Goal: Task Accomplishment & Management: Use online tool/utility

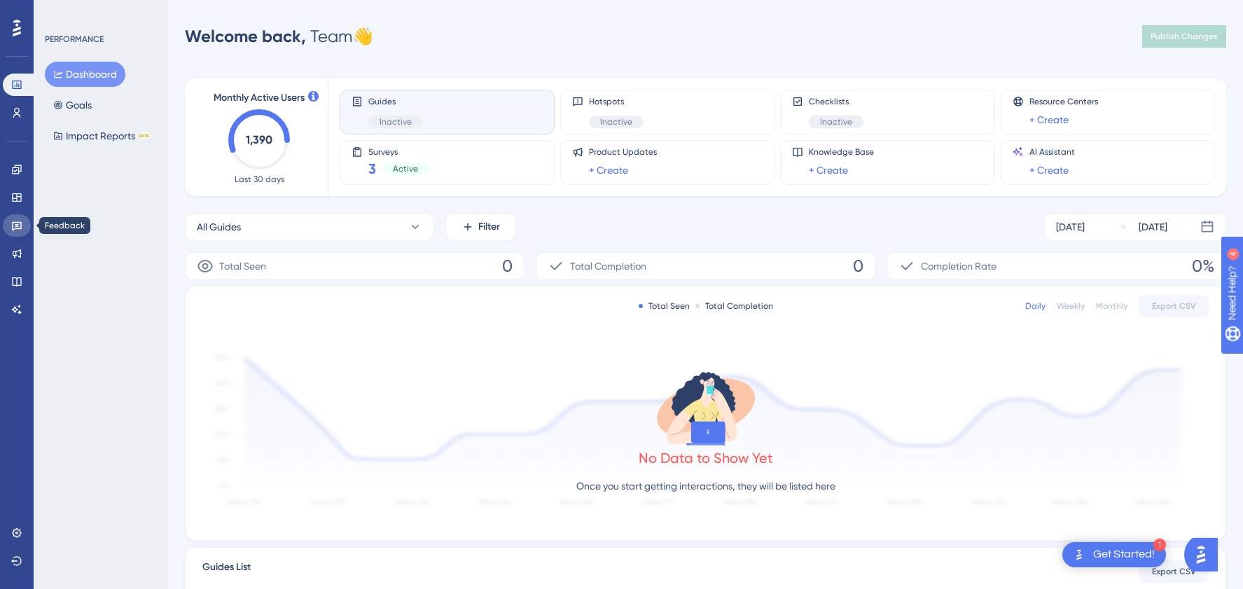
click at [16, 229] on icon at bounding box center [17, 226] width 10 height 9
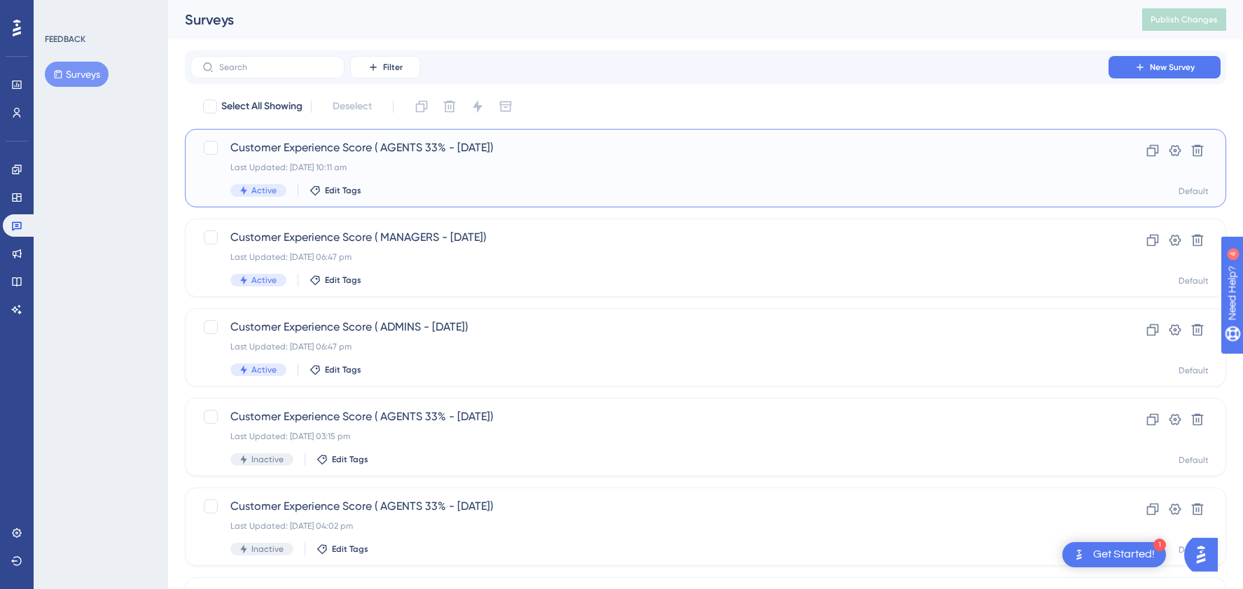
click at [585, 188] on div "Active Edit Tags" at bounding box center [649, 190] width 838 height 13
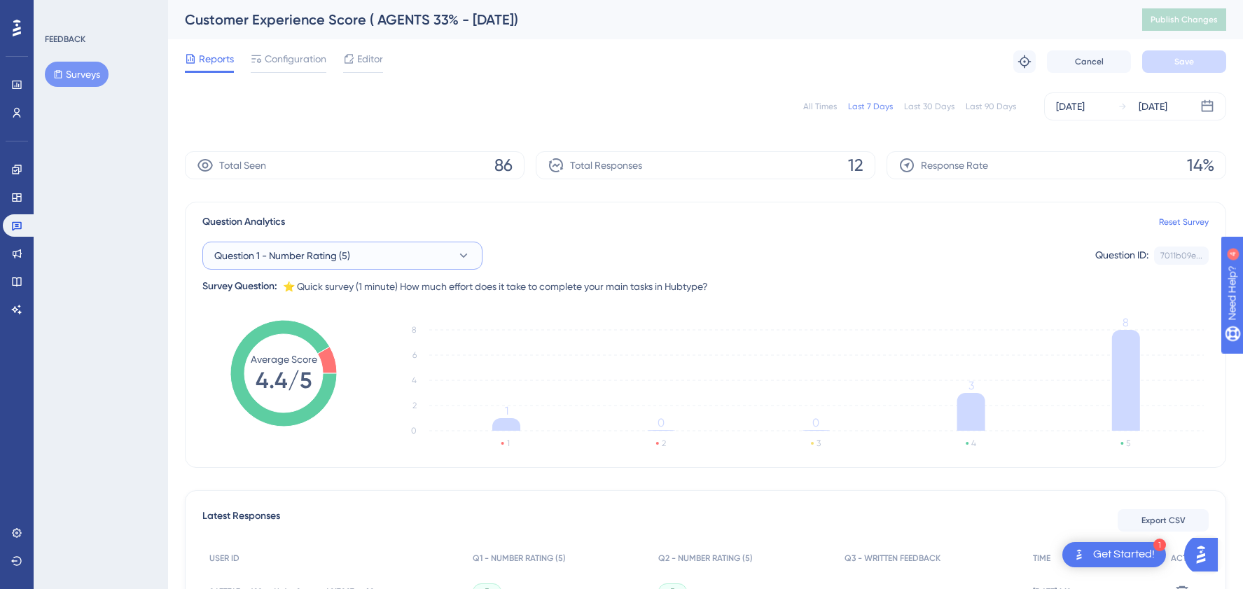
click at [373, 258] on button "Question 1 - Number Rating (5)" at bounding box center [342, 256] width 280 height 28
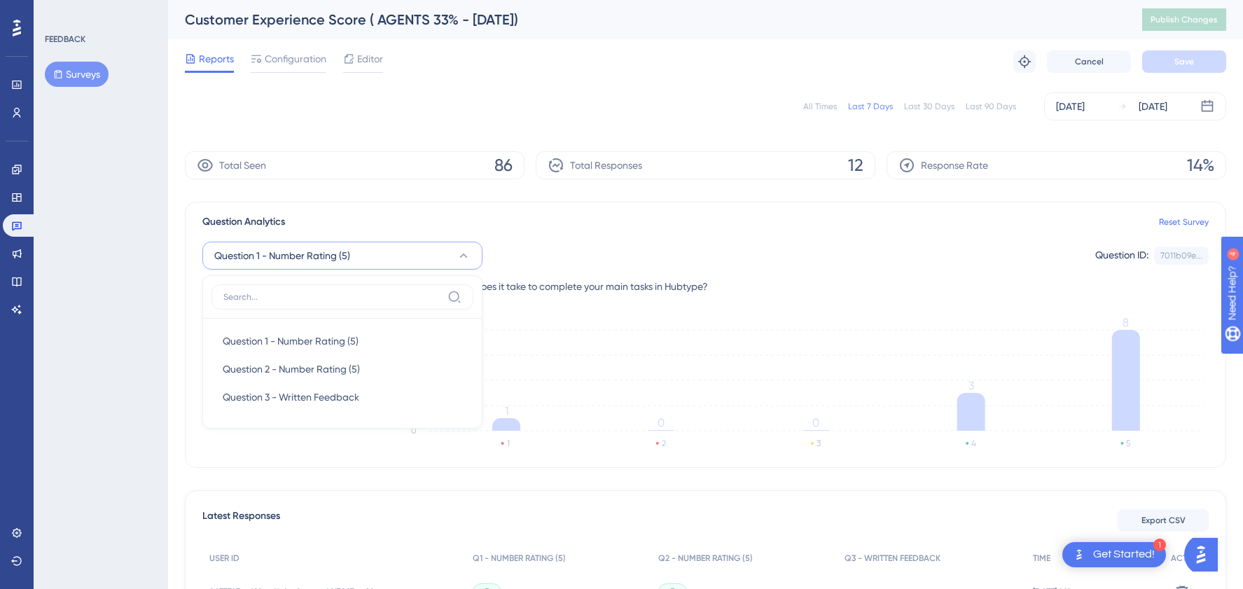
click at [356, 361] on div "✨ Save My Spot!✨" at bounding box center [622, 272] width 1243 height 589
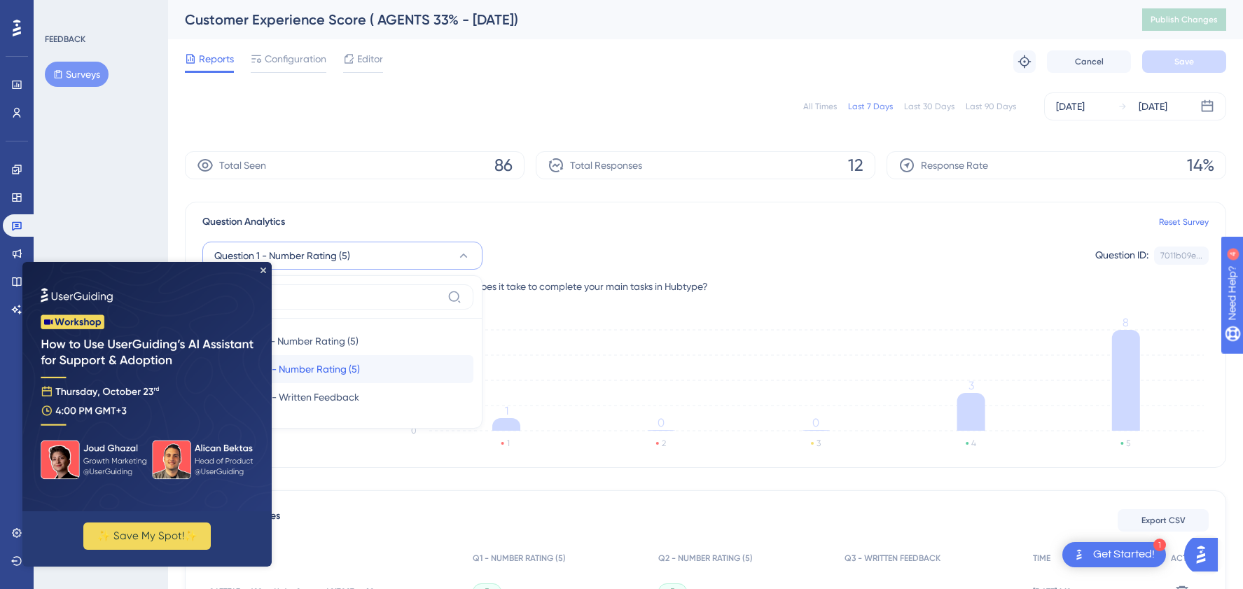
click at [355, 367] on span "Question 2 - Number Rating (5)" at bounding box center [291, 369] width 137 height 17
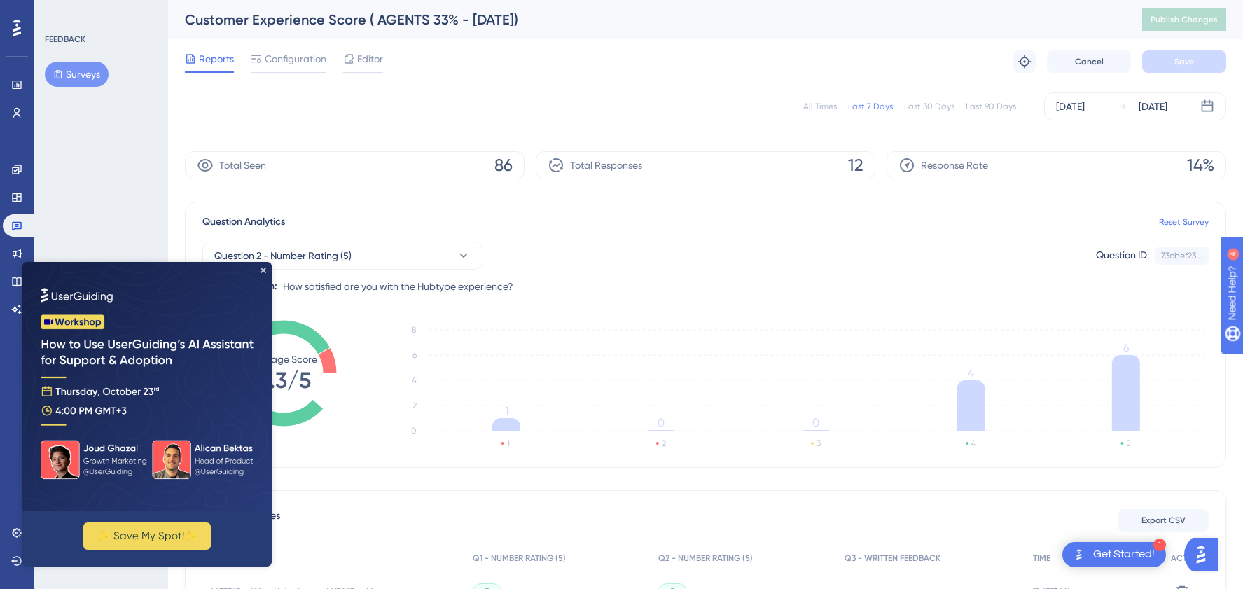
click at [261, 275] on img at bounding box center [146, 386] width 249 height 249
